Goal: Entertainment & Leisure: Consume media (video, audio)

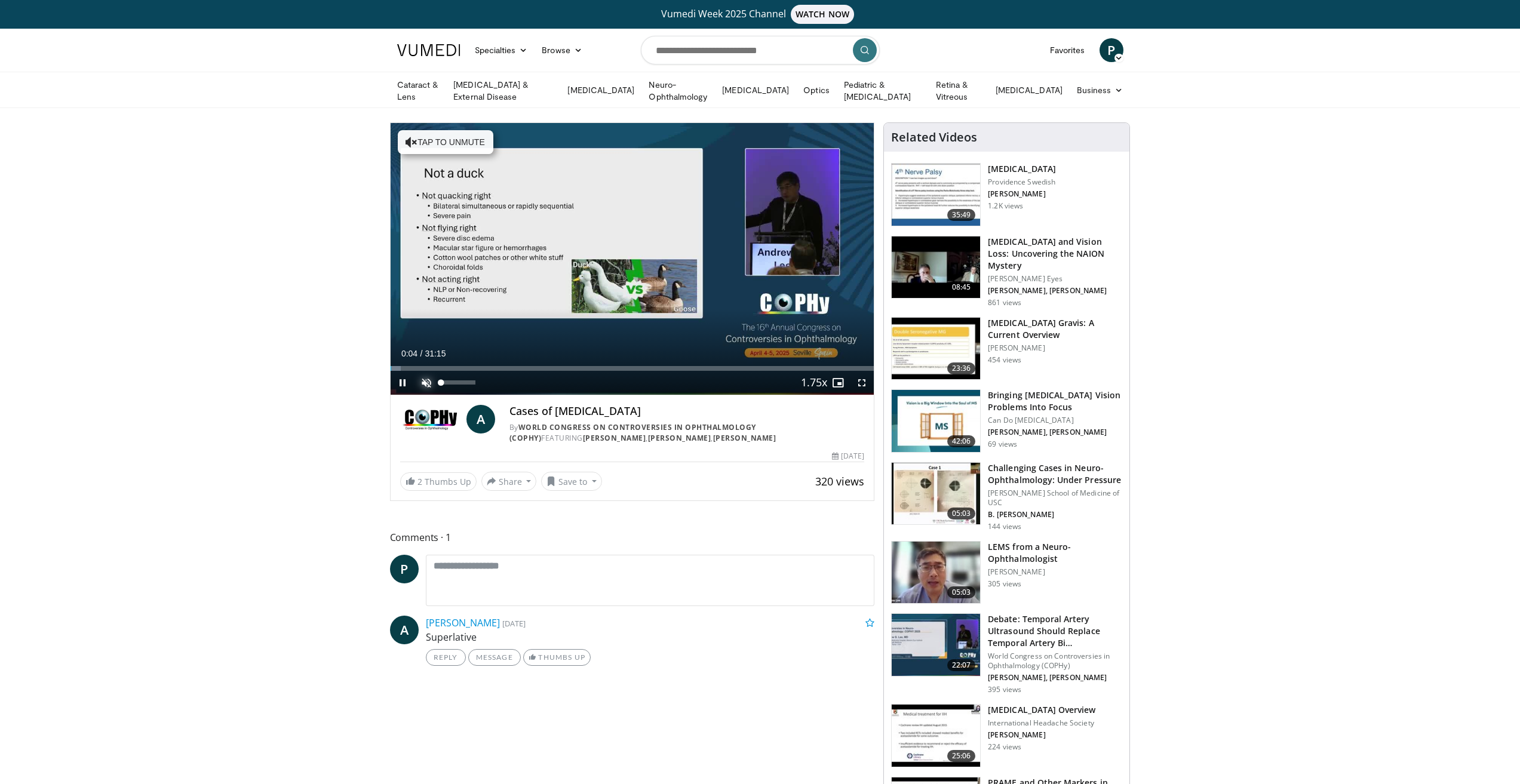
click at [421, 379] on span "Video Player" at bounding box center [426, 383] width 24 height 24
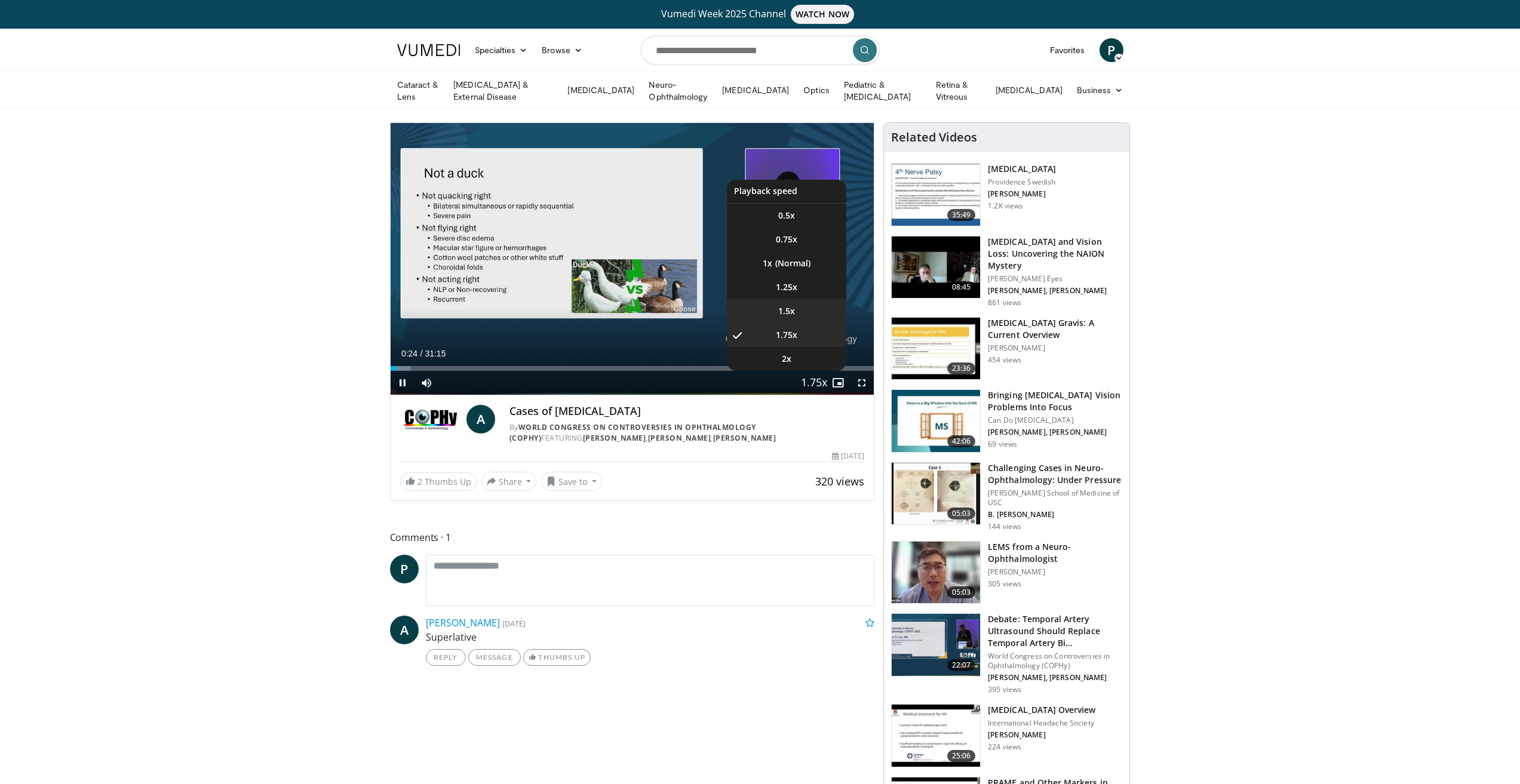
click at [796, 312] on li "1.5x" at bounding box center [786, 311] width 119 height 24
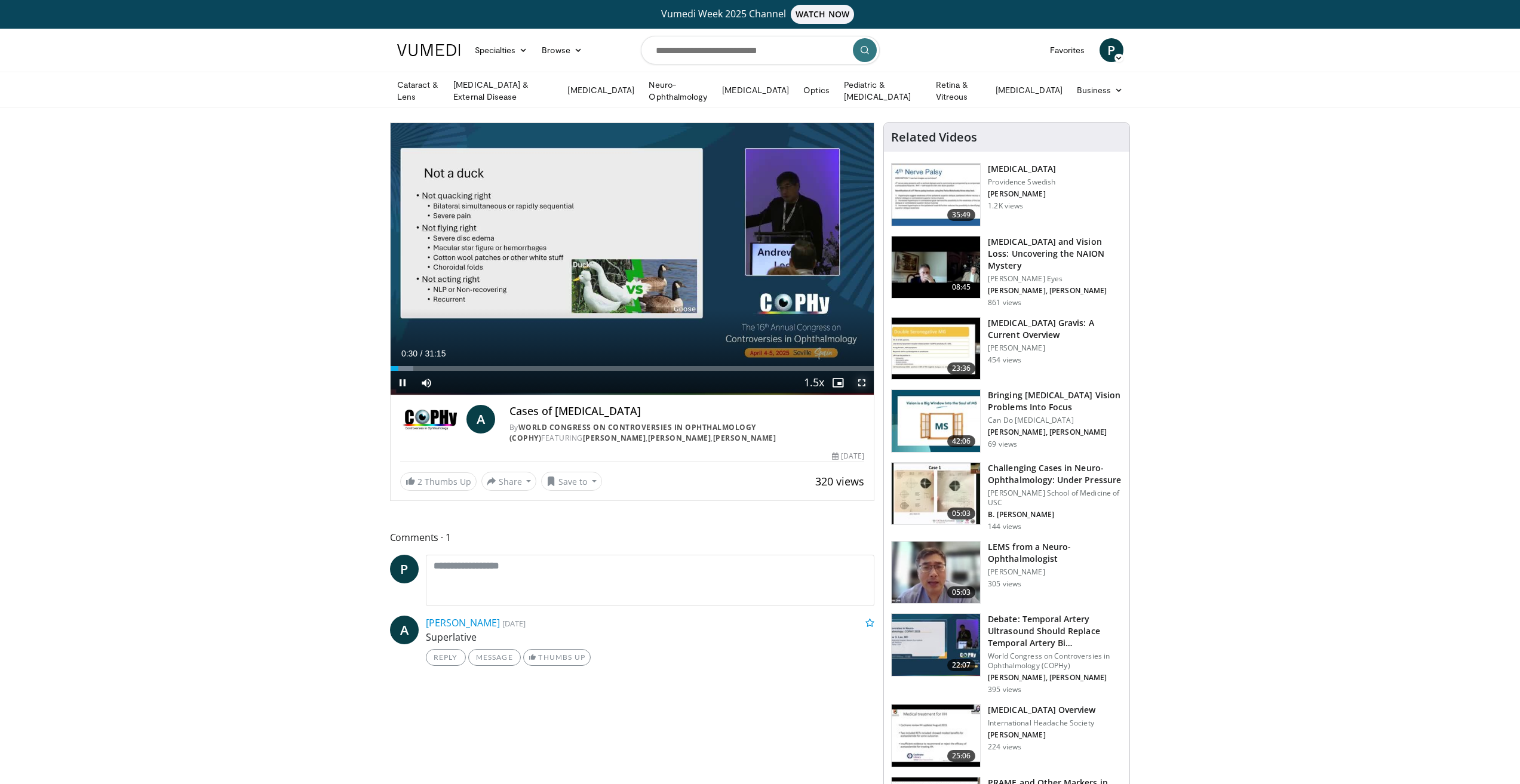
click at [866, 379] on span "Video Player" at bounding box center [861, 383] width 24 height 24
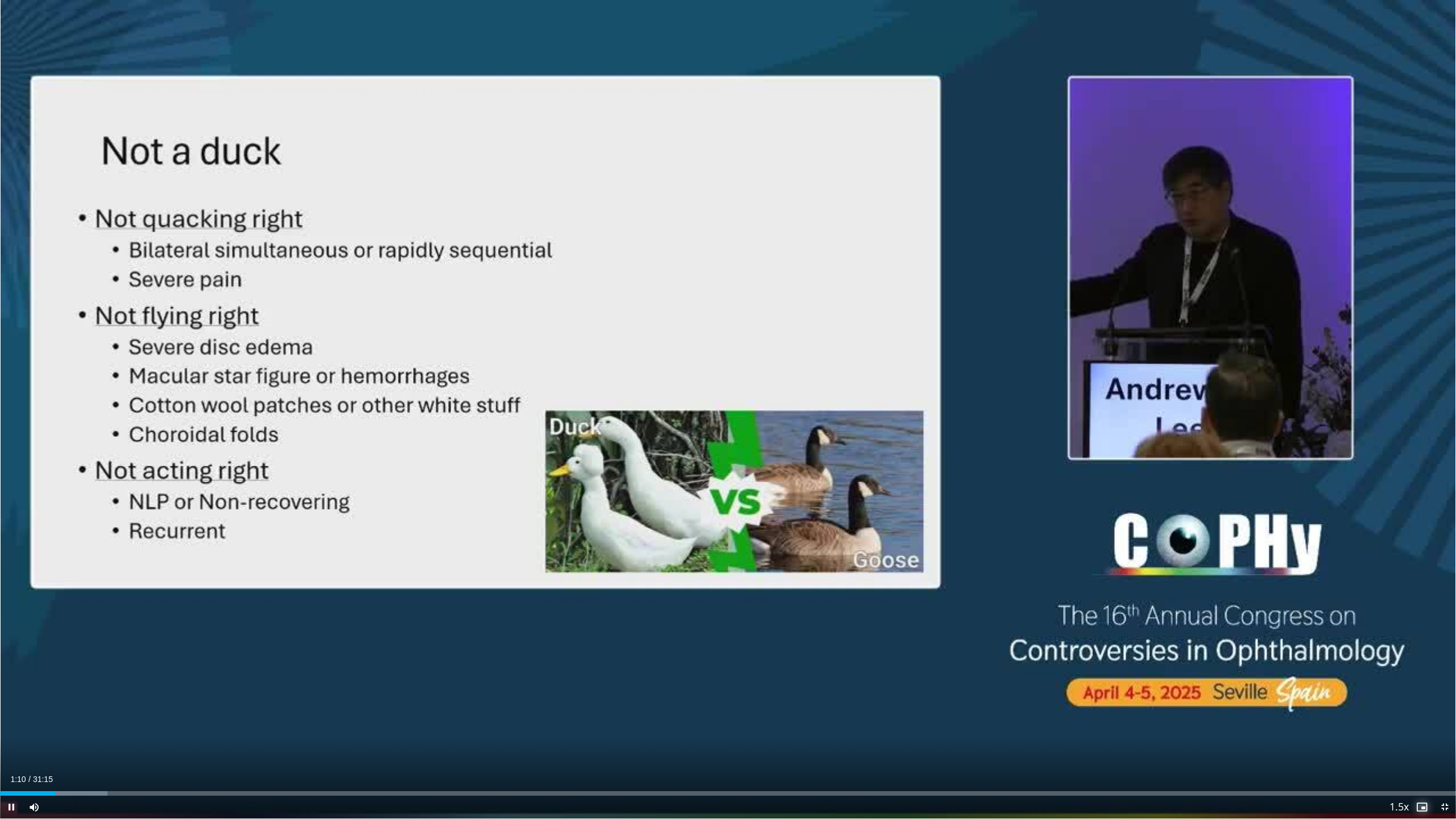
click at [1422, 746] on span "Video Player" at bounding box center [1422, 807] width 23 height 23
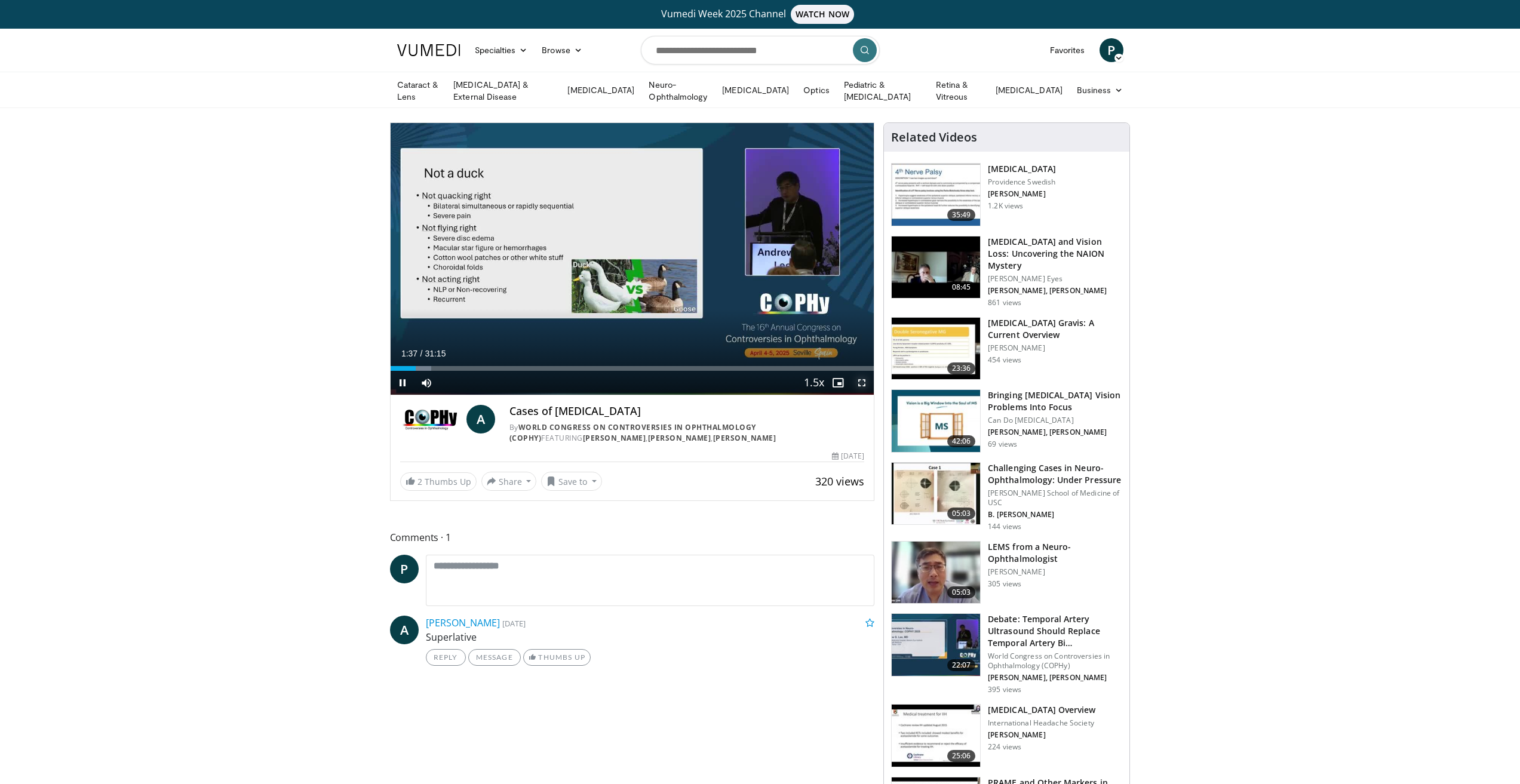
click at [865, 383] on span "Video Player" at bounding box center [861, 383] width 24 height 24
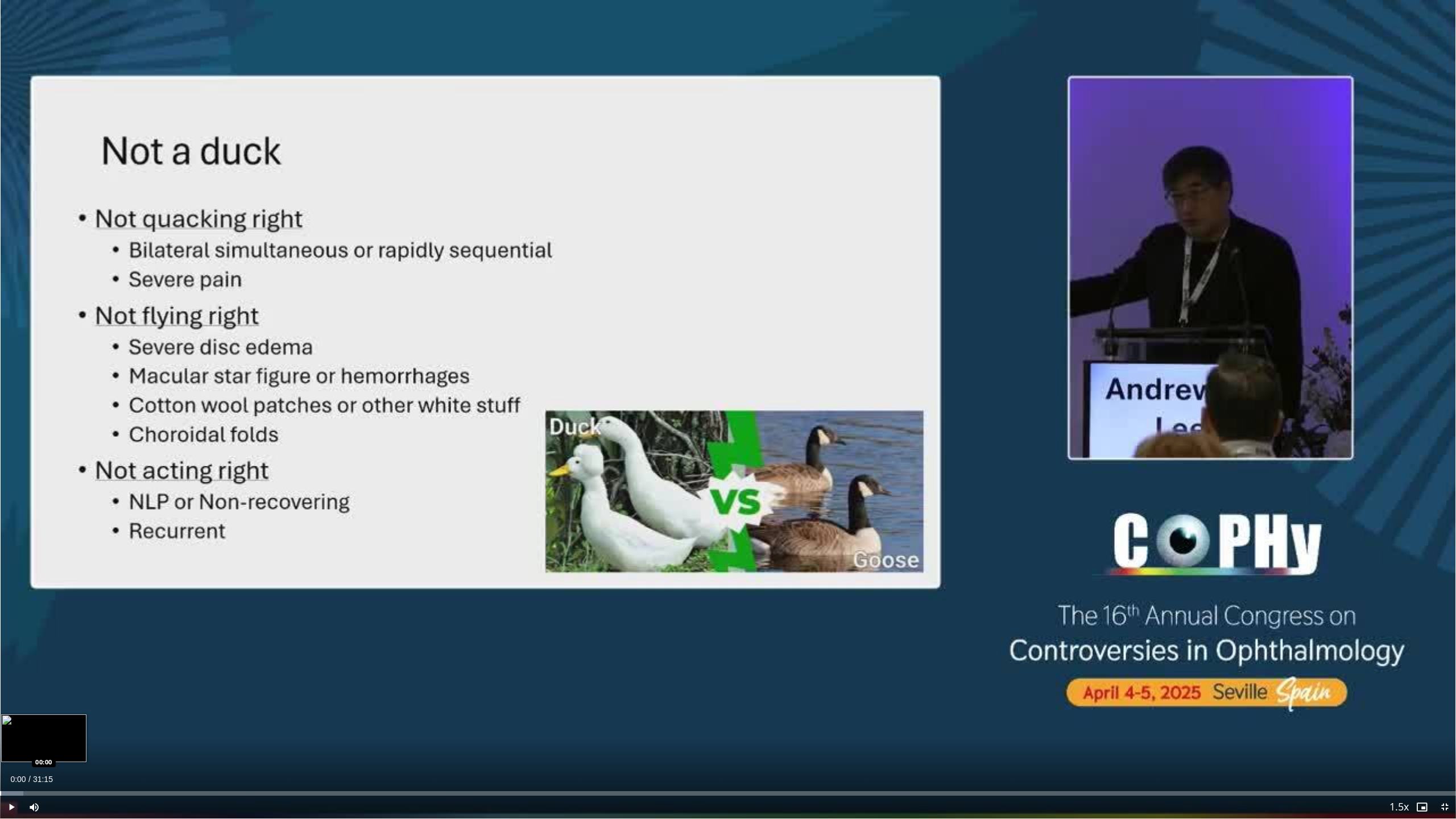
drag, startPoint x: 114, startPoint y: 794, endPoint x: 0, endPoint y: 792, distance: 114.0
click at [0, 746] on div "Progress Bar" at bounding box center [1, 793] width 1 height 5
click at [61, 746] on div "Progress Bar" at bounding box center [61, 793] width 1 height 5
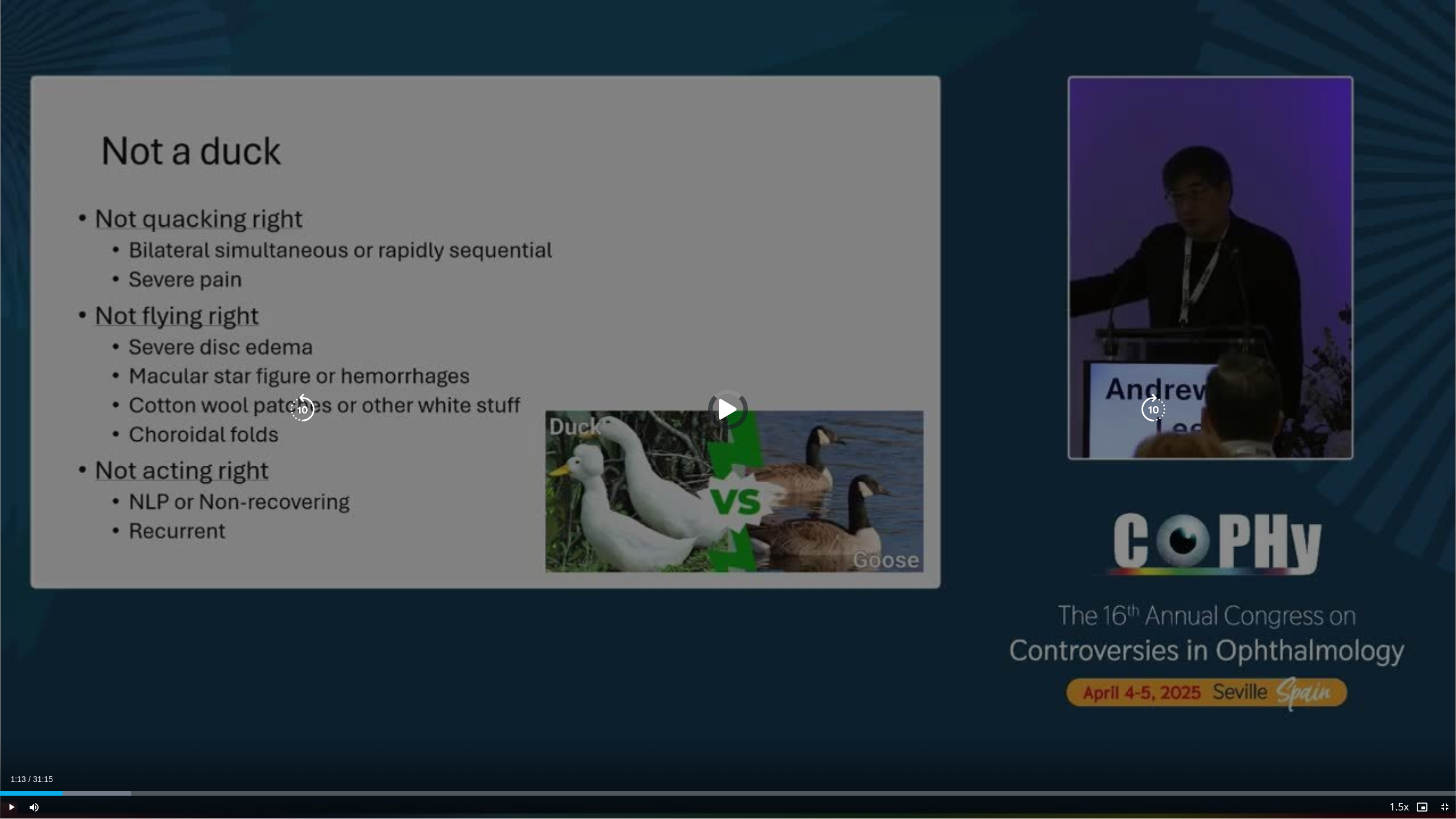
click at [58, 746] on div "01:13" at bounding box center [31, 793] width 62 height 5
click at [58, 746] on div "01:13" at bounding box center [29, 793] width 58 height 5
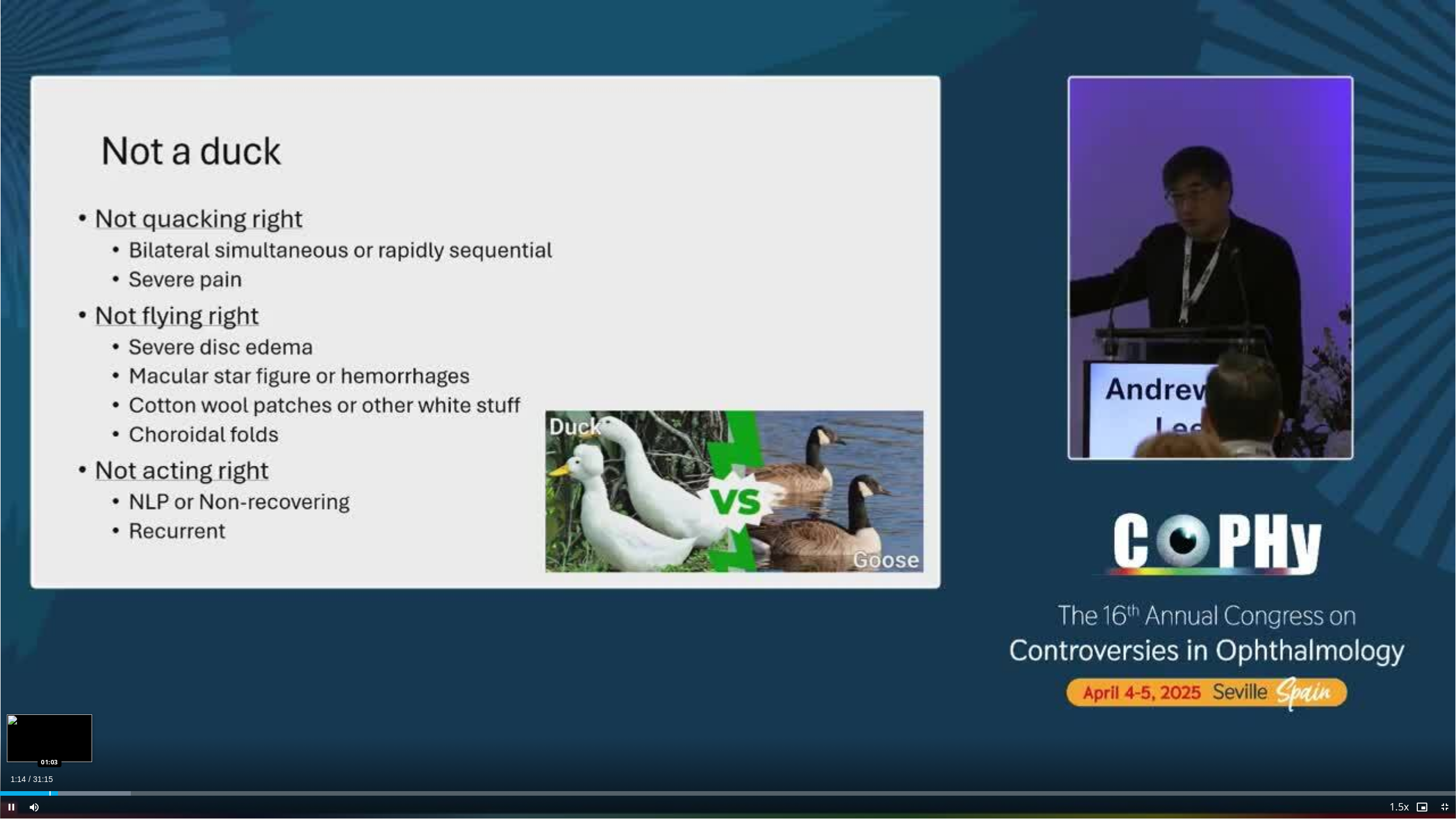
click at [49, 746] on div "Progress Bar" at bounding box center [50, 793] width 1 height 5
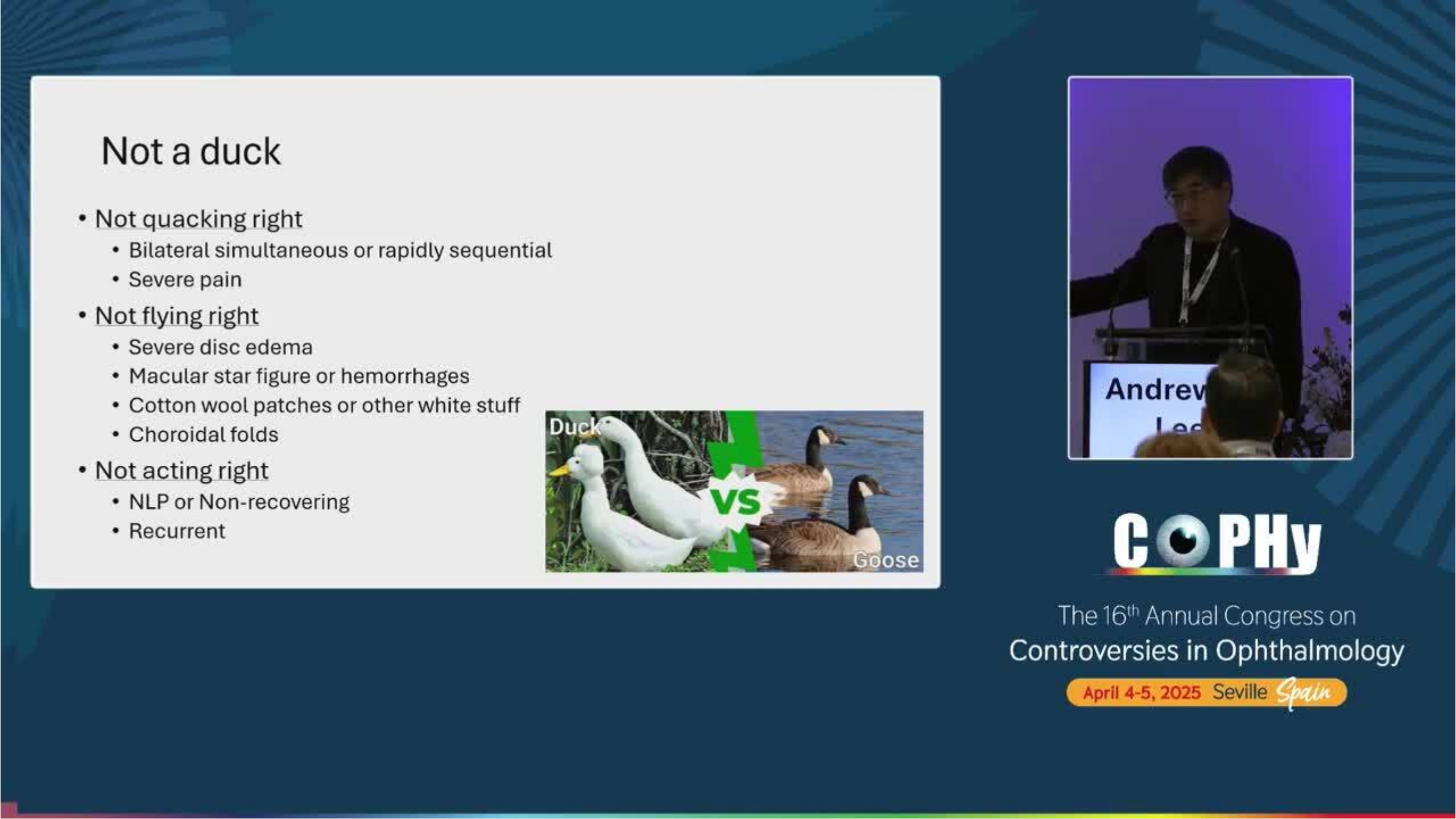
click at [49, 746] on div "10 seconds Tap to unmute" at bounding box center [728, 409] width 1456 height 818
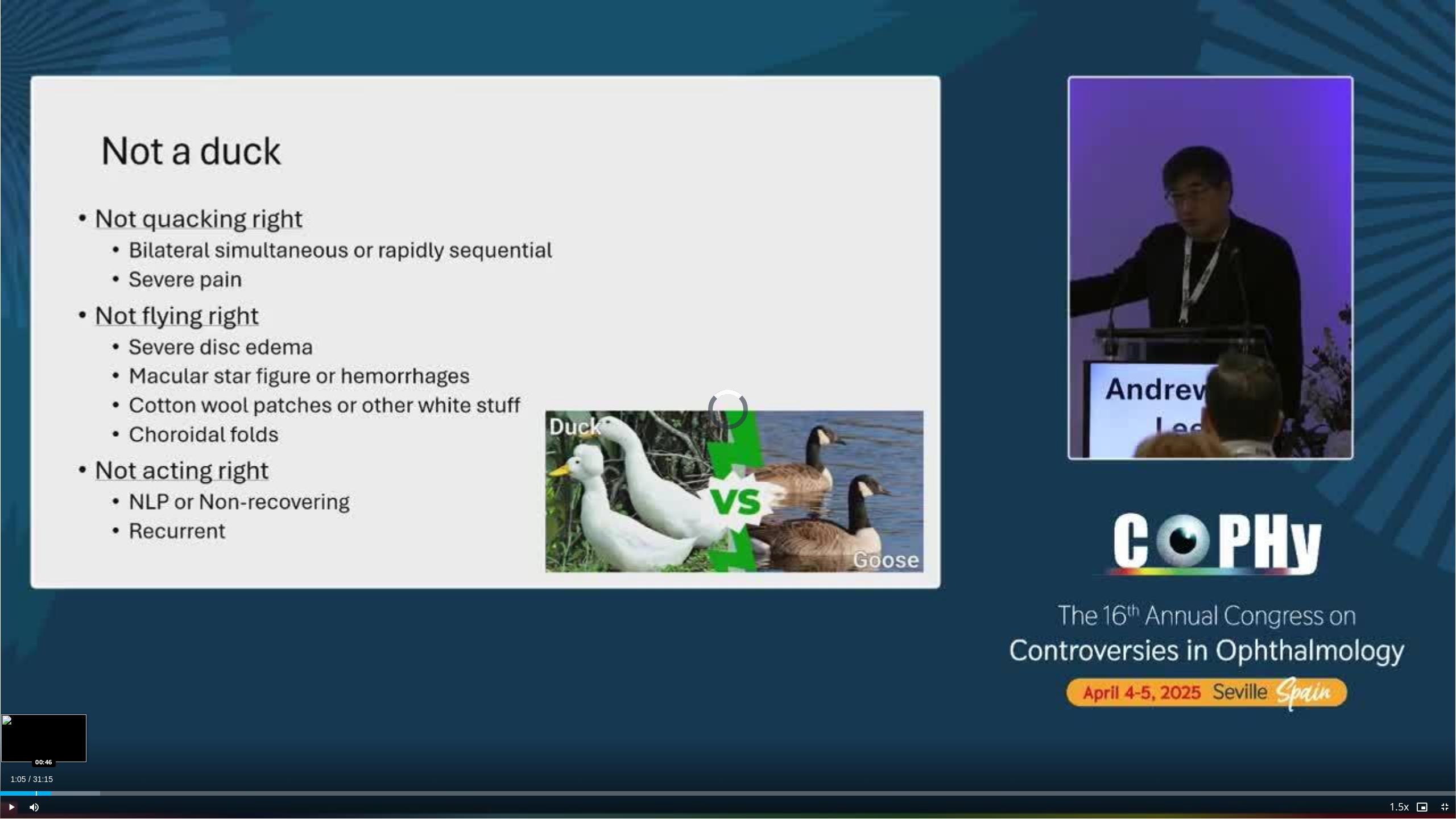
click at [35, 746] on div "01:05" at bounding box center [25, 793] width 51 height 5
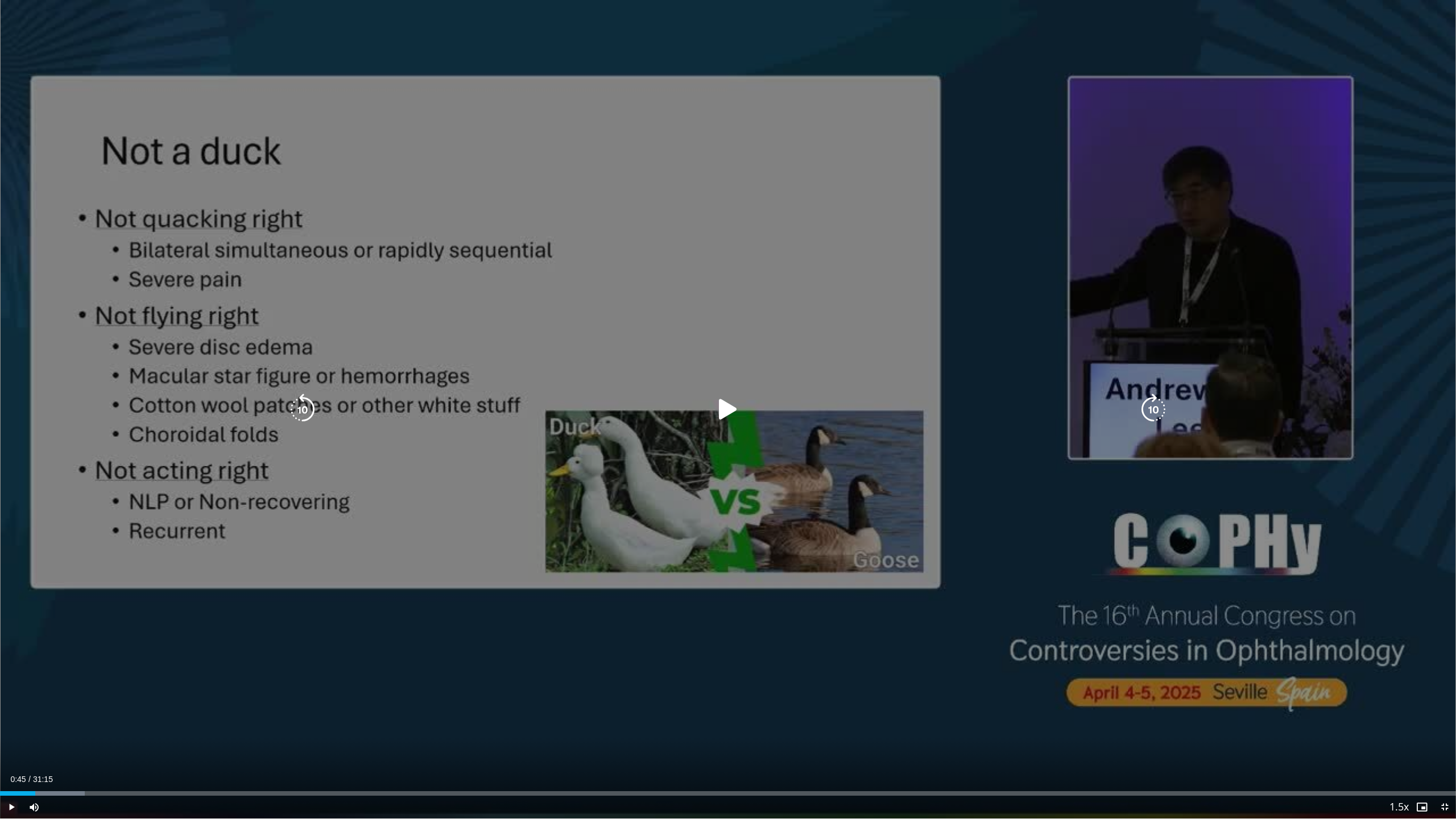
click at [727, 403] on icon "Video Player" at bounding box center [728, 409] width 32 height 32
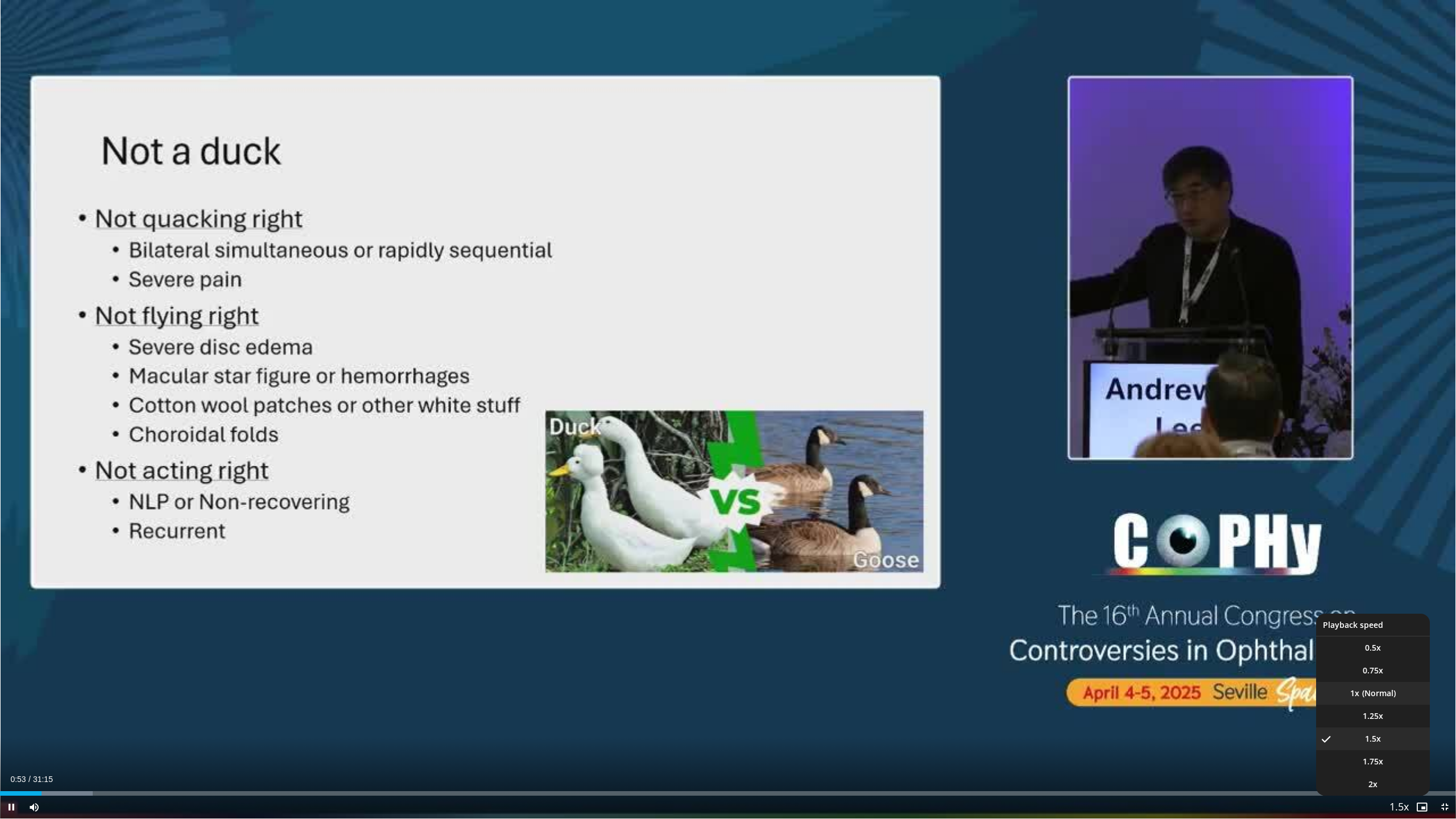
click at [1374, 695] on li "1x" at bounding box center [1373, 693] width 114 height 23
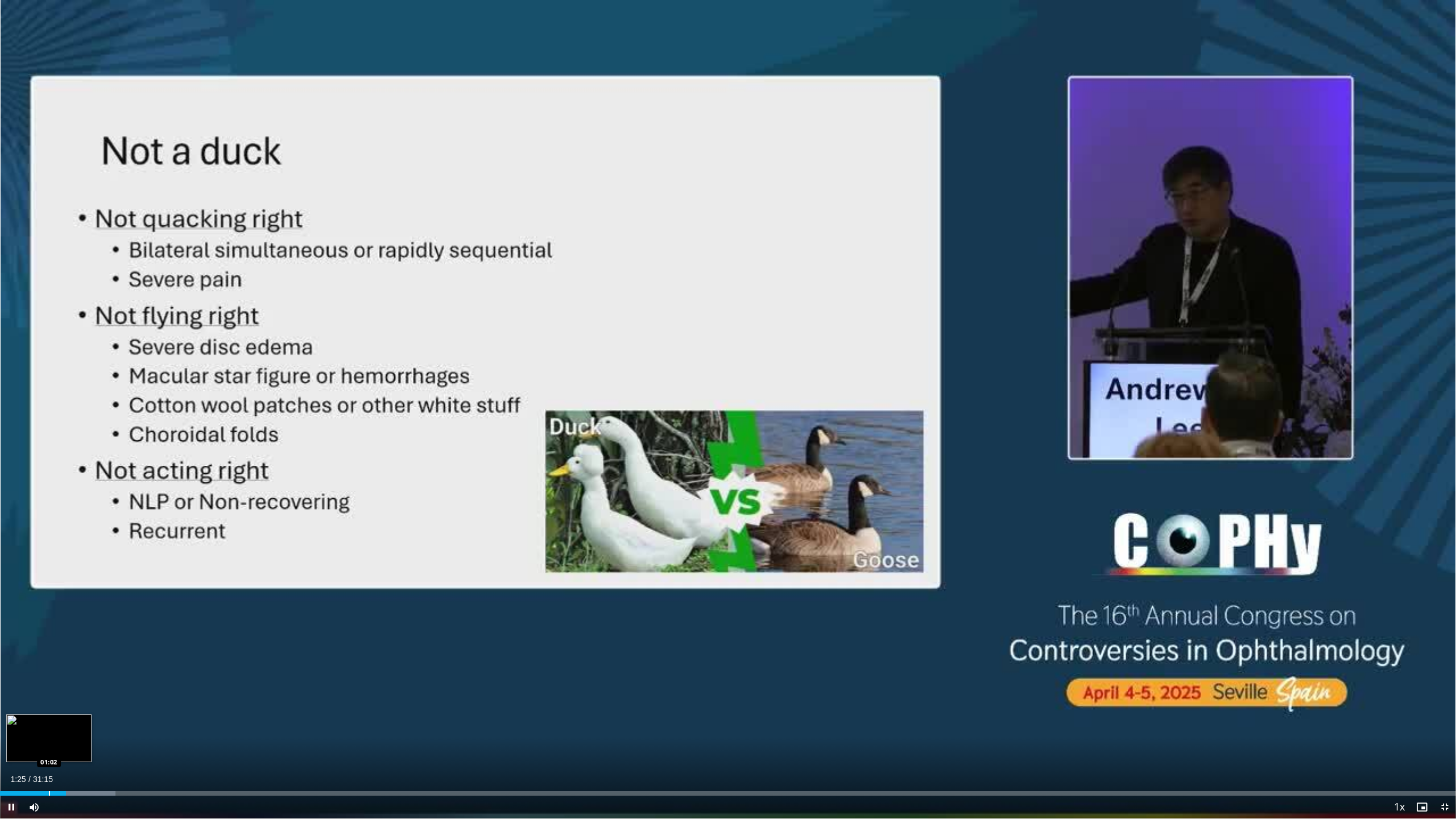
click at [49, 746] on div "Progress Bar" at bounding box center [49, 793] width 1 height 5
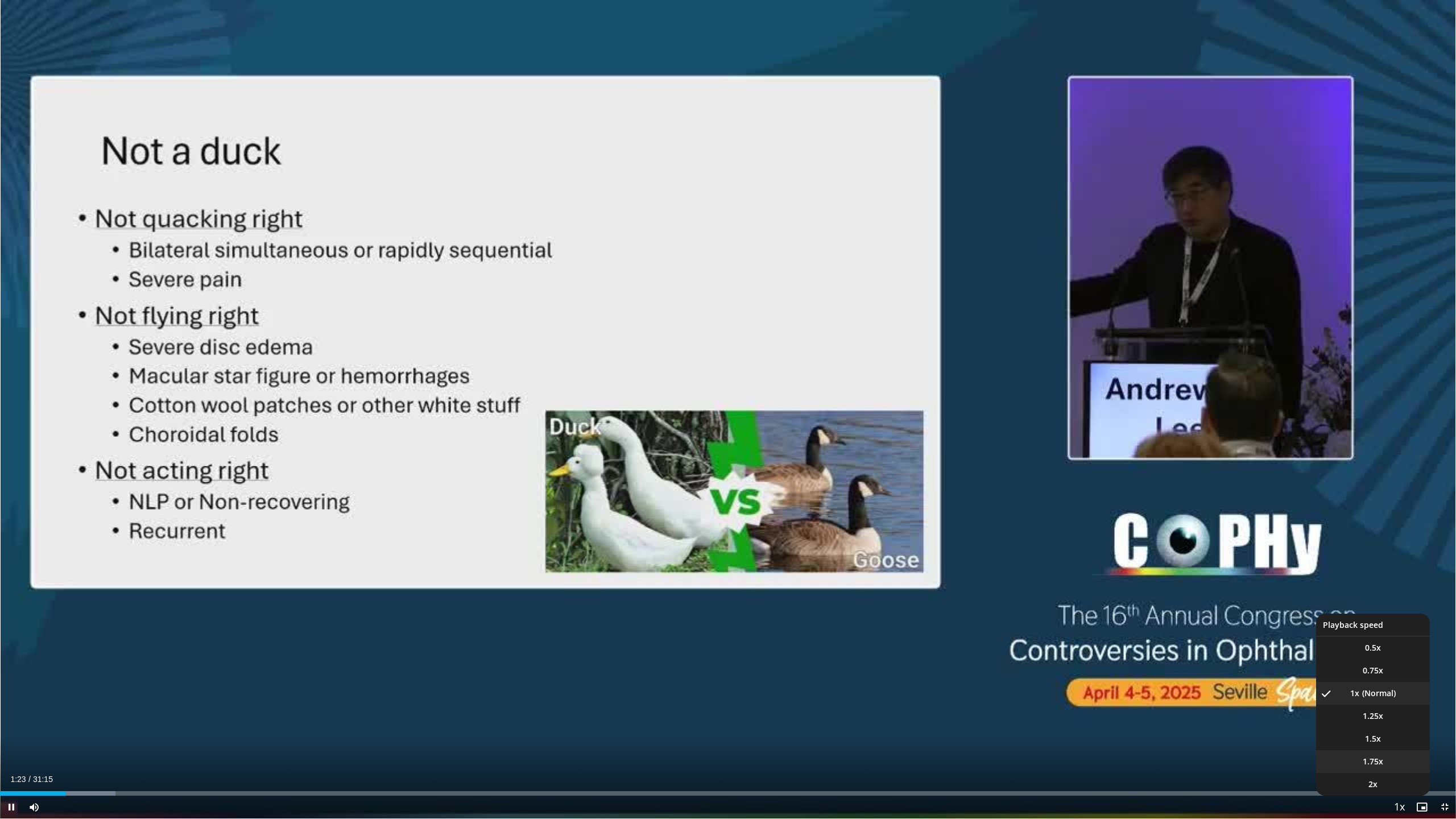
click at [1368, 746] on span "1.75x" at bounding box center [1373, 761] width 21 height 11
click at [1393, 745] on li "1.5x" at bounding box center [1373, 738] width 114 height 23
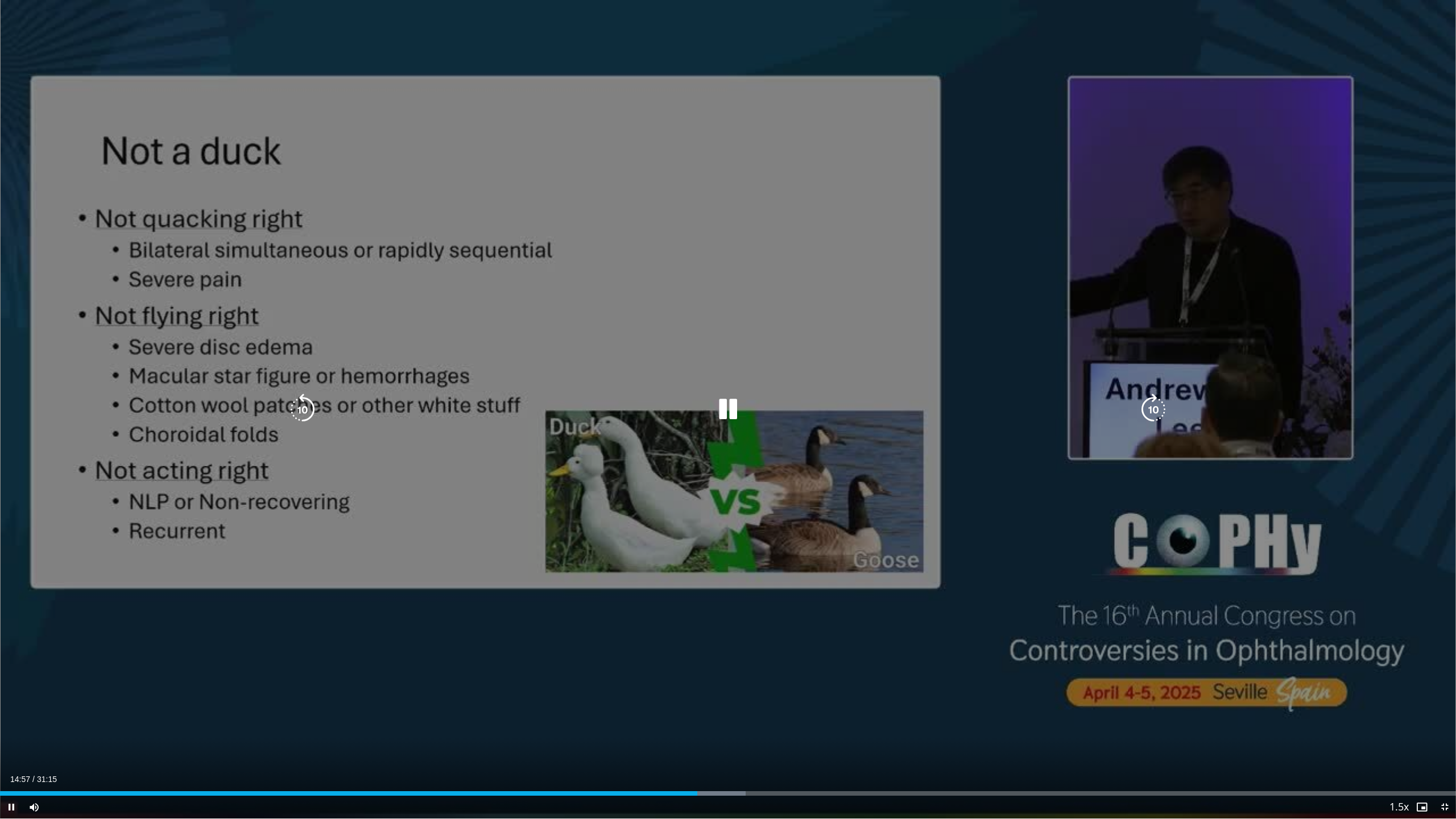
click at [734, 405] on icon "Video Player" at bounding box center [728, 409] width 32 height 32
